Goal: Task Accomplishment & Management: Use online tool/utility

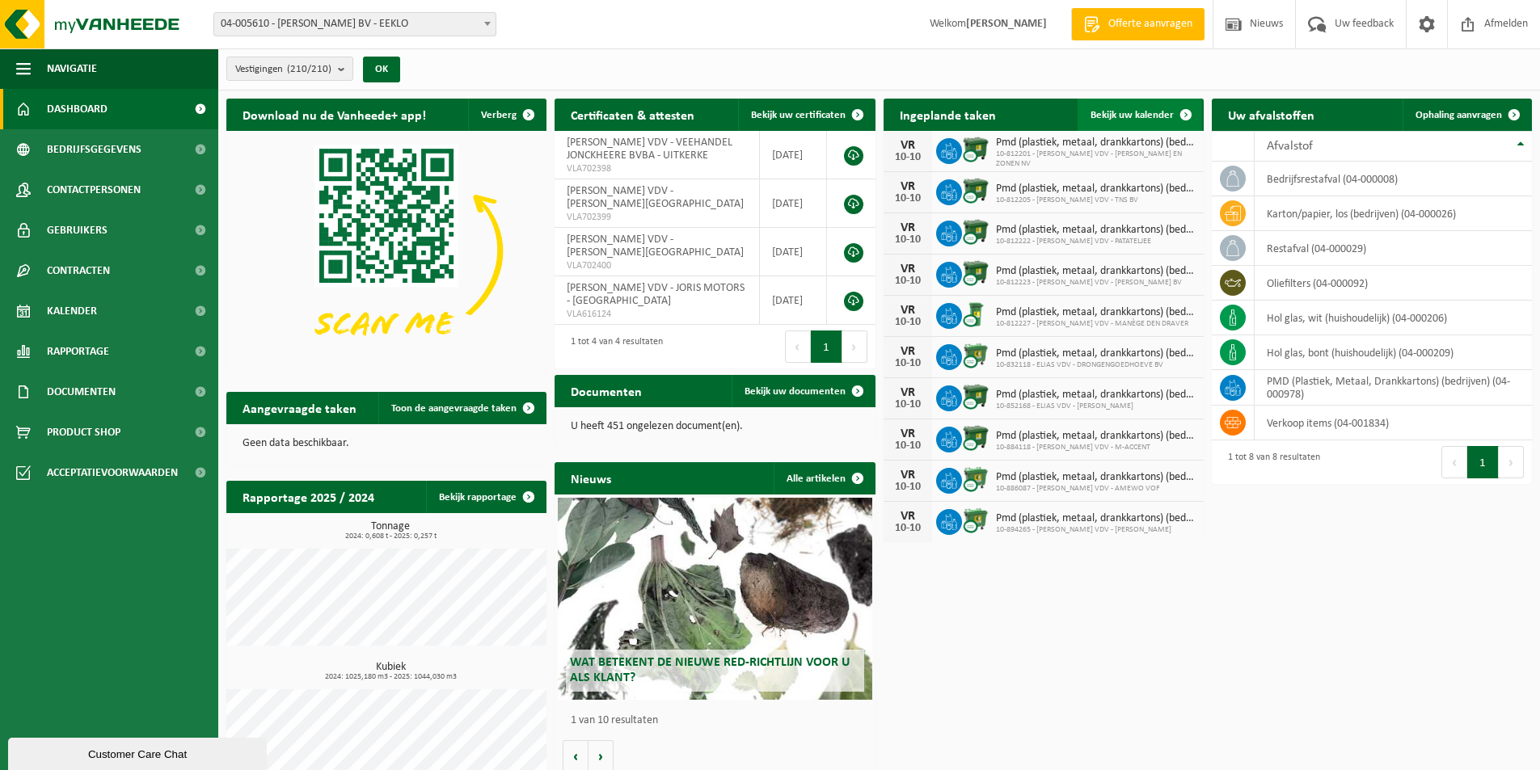
click at [1153, 113] on span "Bekijk uw kalender" at bounding box center [1131, 115] width 83 height 11
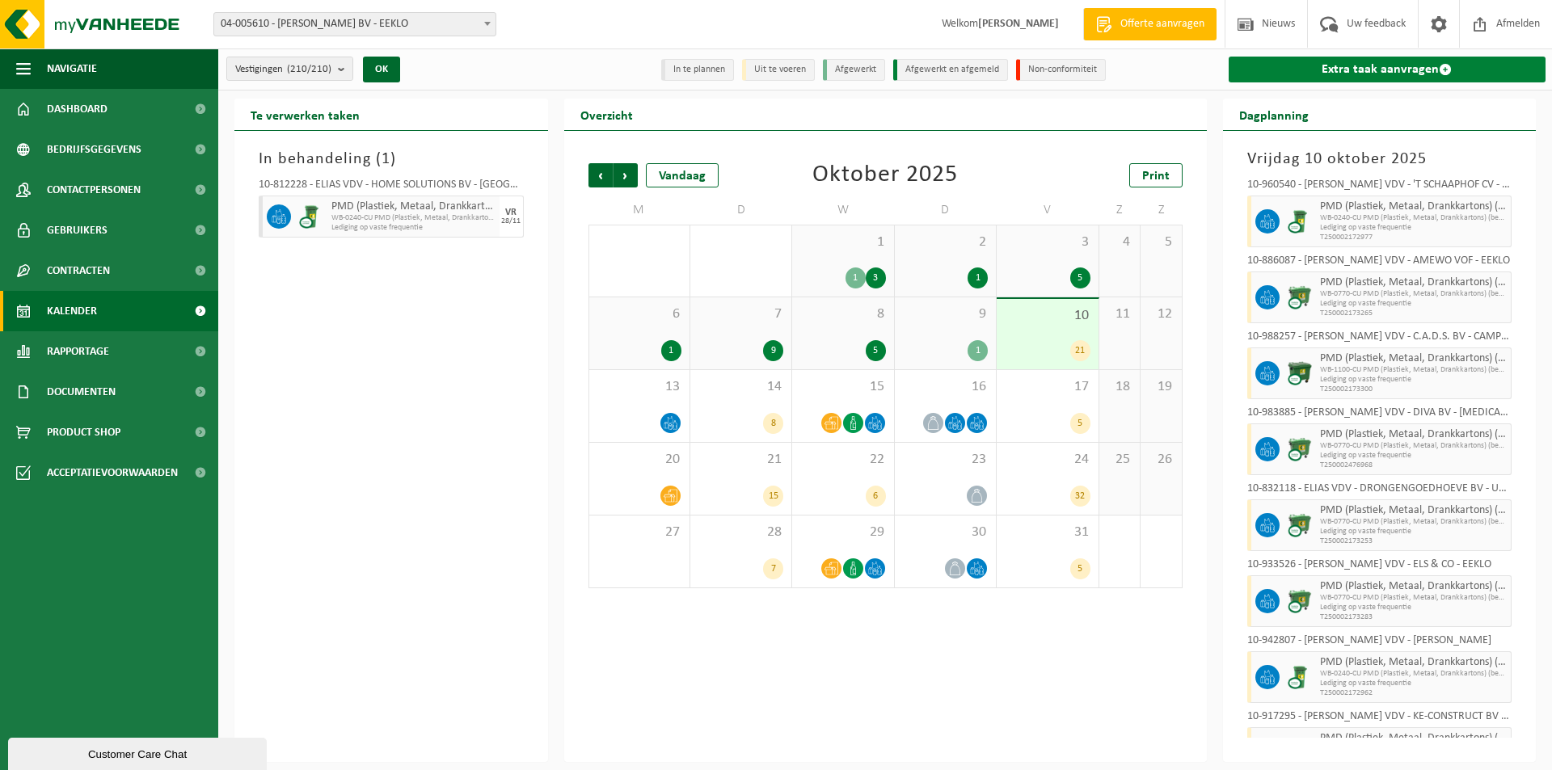
click at [1425, 65] on link "Extra taak aanvragen" at bounding box center [1387, 70] width 318 height 26
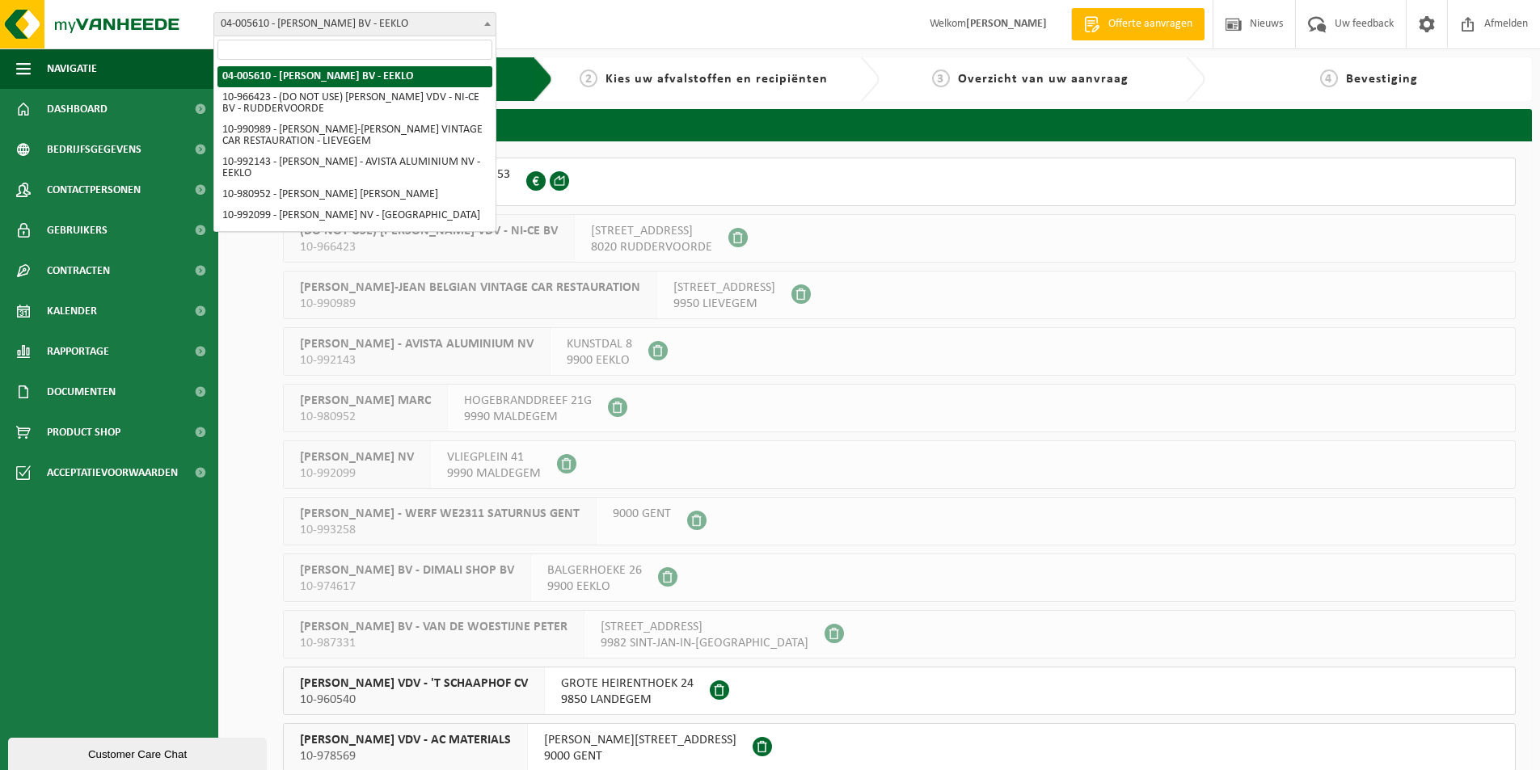
click at [483, 16] on span at bounding box center [487, 23] width 16 height 21
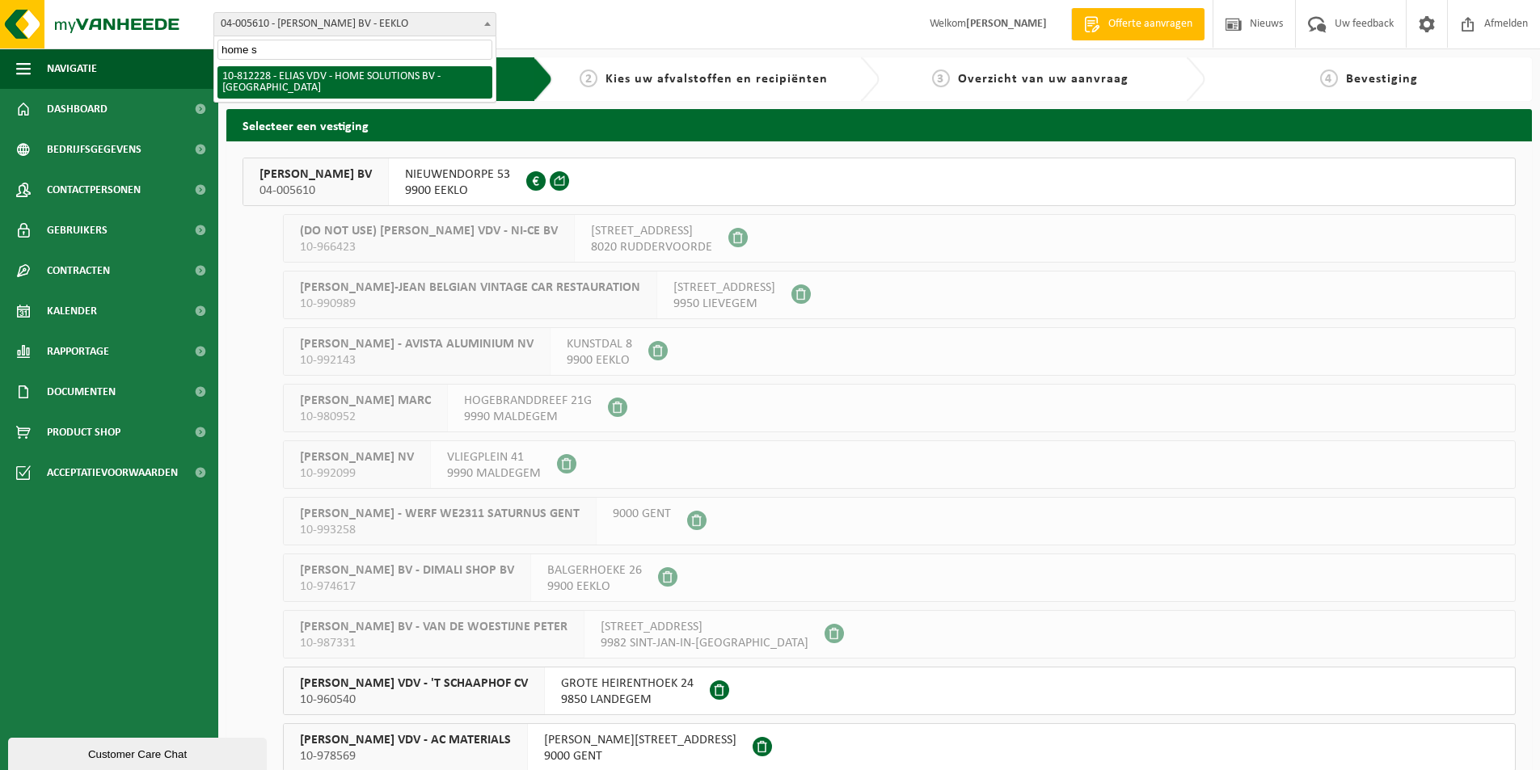
type input "home s"
select select "36883"
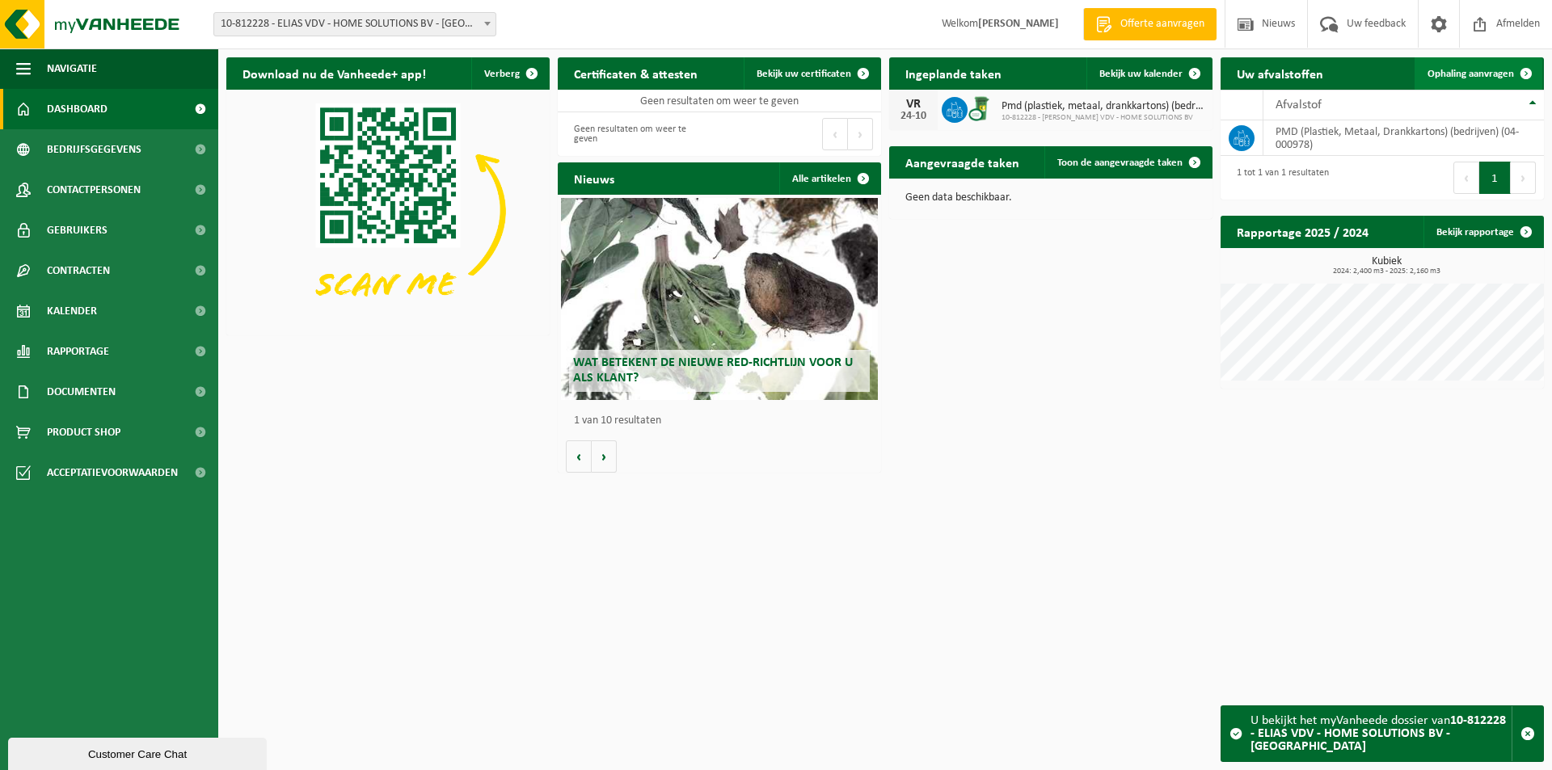
click at [1459, 74] on span "Ophaling aanvragen" at bounding box center [1470, 74] width 86 height 11
